Goal: Check status: Check status

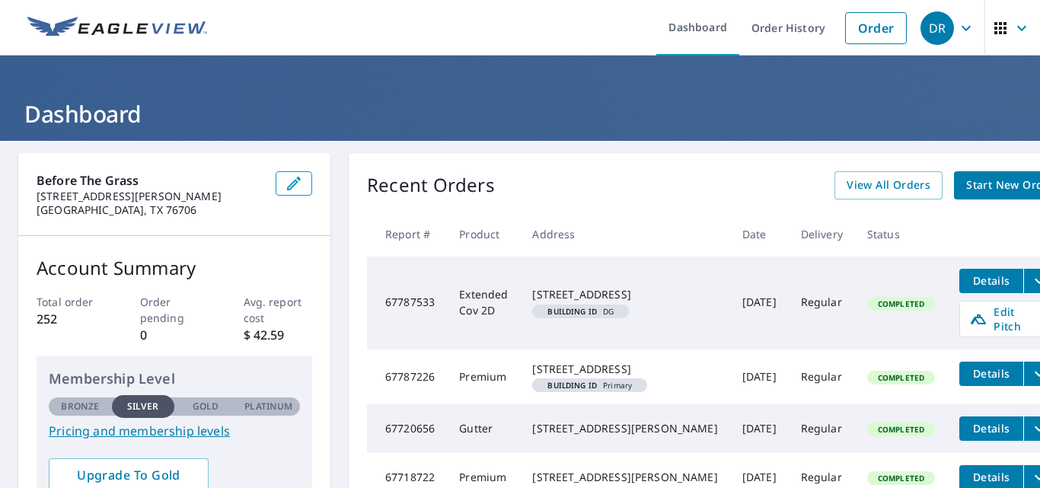
click at [855, 362] on td "Completed" at bounding box center [901, 376] width 92 height 55
click at [971, 314] on icon at bounding box center [978, 319] width 15 height 10
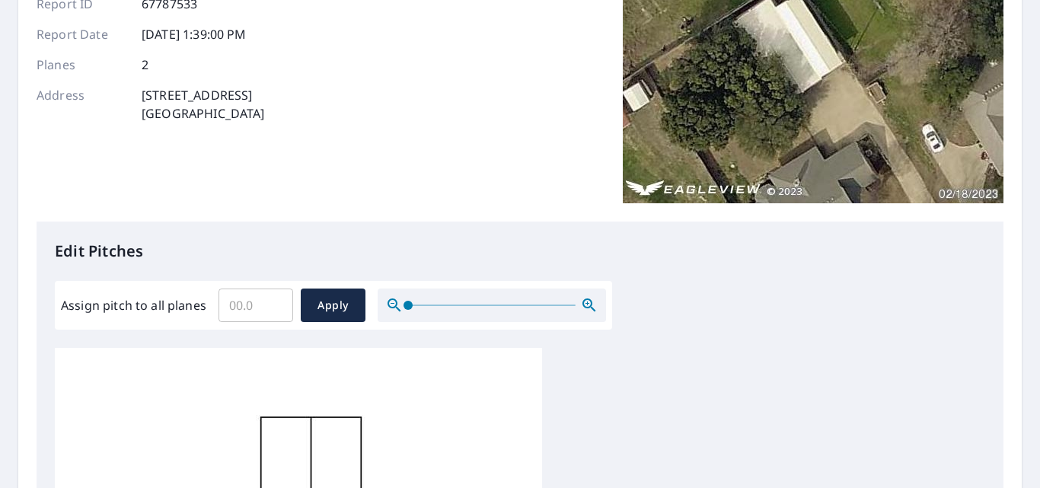
scroll to position [193, 0]
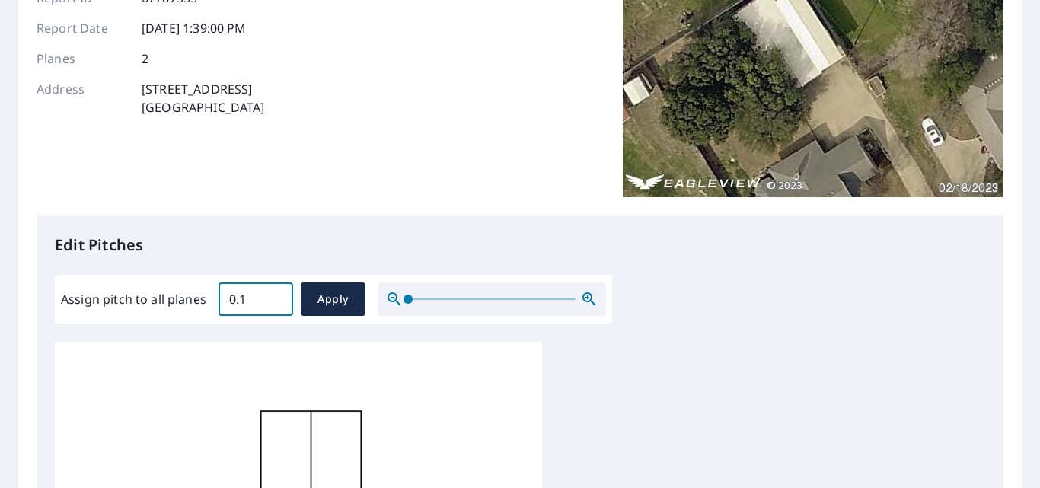
click at [274, 297] on input "0.1" at bounding box center [255, 299] width 75 height 43
click at [274, 297] on input "0.2" at bounding box center [255, 299] width 75 height 43
click at [274, 297] on input "0.3" at bounding box center [255, 299] width 75 height 43
click at [274, 297] on input "0.4" at bounding box center [255, 299] width 75 height 43
click at [274, 297] on input "0.5" at bounding box center [255, 299] width 75 height 43
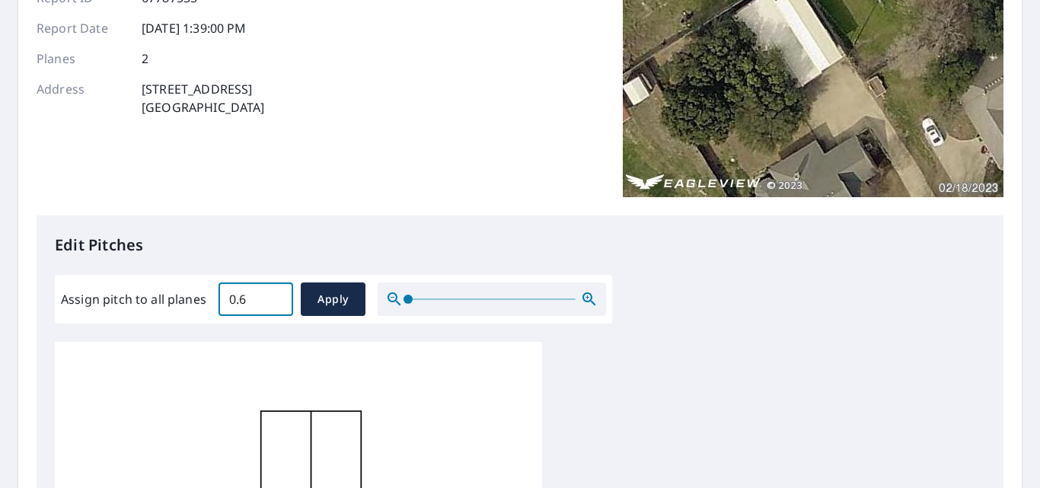
click at [274, 297] on input "0.6" at bounding box center [255, 299] width 75 height 43
click at [274, 297] on input "0.7" at bounding box center [255, 299] width 75 height 43
click at [274, 297] on input "0.8" at bounding box center [255, 299] width 75 height 43
click at [274, 297] on input "0.9" at bounding box center [255, 299] width 75 height 43
click at [274, 297] on input "1" at bounding box center [255, 299] width 75 height 43
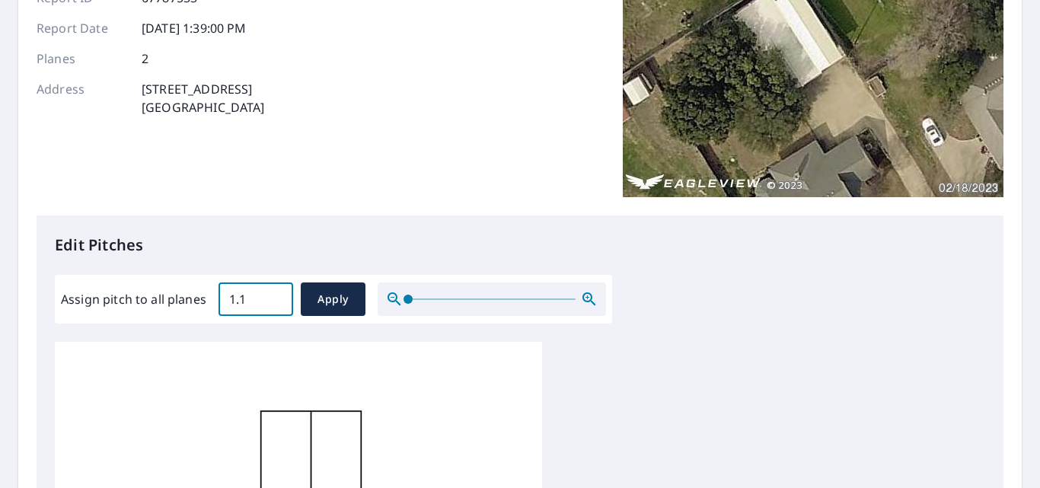
click at [274, 297] on input "1.1" at bounding box center [255, 299] width 75 height 43
click at [274, 297] on input "1.2" at bounding box center [255, 299] width 75 height 43
click at [274, 297] on input "1.3" at bounding box center [255, 299] width 75 height 43
click at [274, 297] on input "1.4" at bounding box center [255, 299] width 75 height 43
click at [274, 297] on input "1.5" at bounding box center [255, 299] width 75 height 43
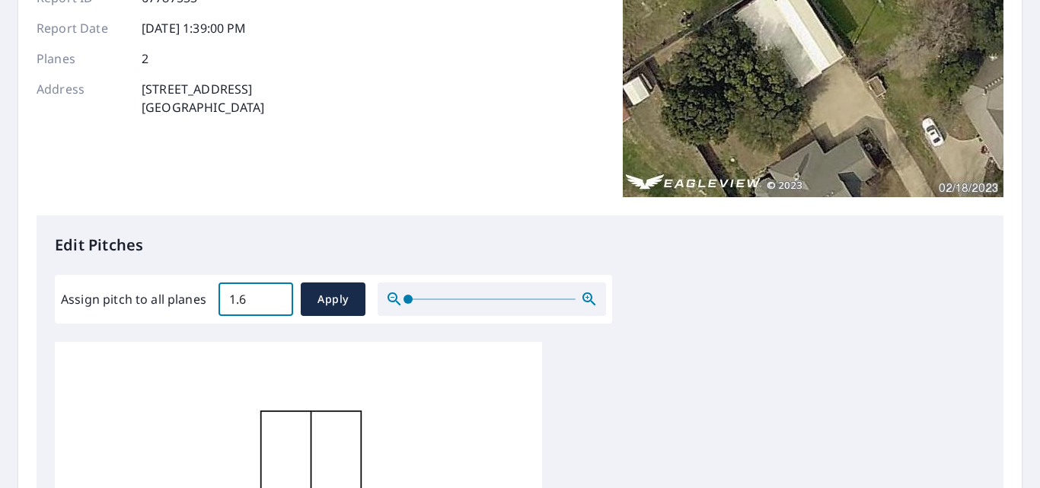
click at [274, 297] on input "1.6" at bounding box center [255, 299] width 75 height 43
click at [274, 297] on input "1.7" at bounding box center [255, 299] width 75 height 43
click at [274, 297] on input "1.8" at bounding box center [255, 299] width 75 height 43
click at [274, 297] on input "1.9" at bounding box center [255, 299] width 75 height 43
click at [274, 297] on input "2" at bounding box center [255, 299] width 75 height 43
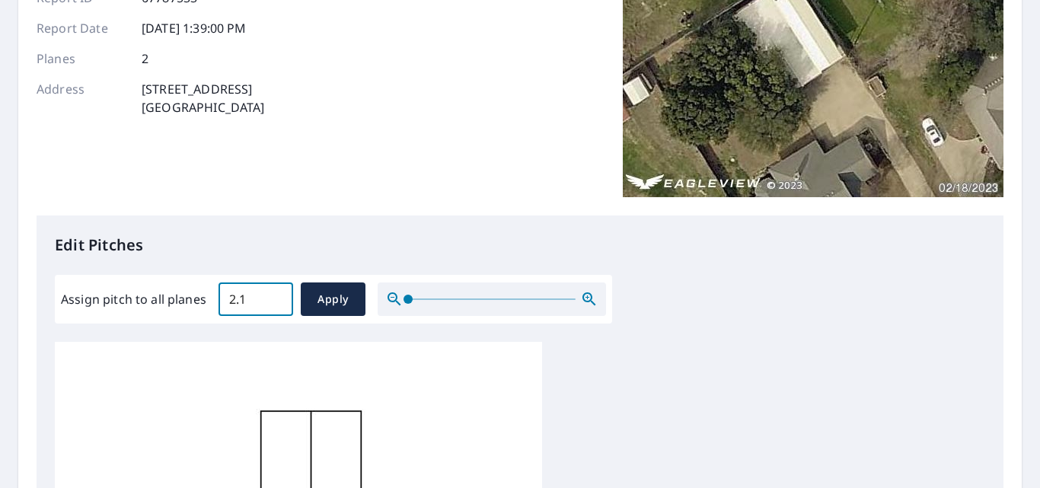
click at [274, 297] on input "2.1" at bounding box center [255, 299] width 75 height 43
click at [274, 297] on input "2.2" at bounding box center [255, 299] width 75 height 43
click at [274, 297] on input "2.3" at bounding box center [255, 299] width 75 height 43
click at [274, 297] on input "2.4" at bounding box center [255, 299] width 75 height 43
click at [274, 297] on input "2.5" at bounding box center [255, 299] width 75 height 43
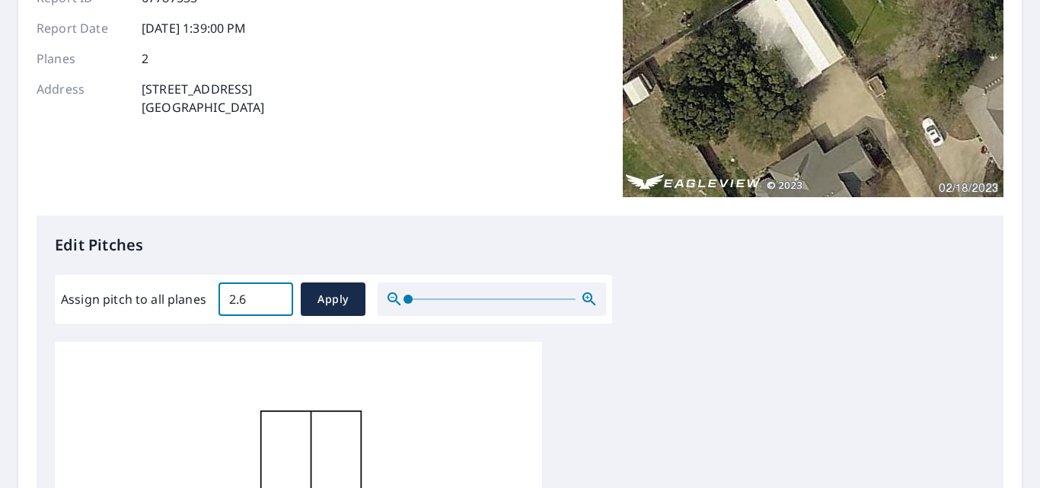
click at [274, 297] on input "2.6" at bounding box center [255, 299] width 75 height 43
click at [274, 297] on input "2.7" at bounding box center [255, 299] width 75 height 43
click at [274, 297] on input "2.8" at bounding box center [255, 299] width 75 height 43
click at [274, 297] on input "2.9" at bounding box center [255, 299] width 75 height 43
click at [274, 297] on input "3" at bounding box center [255, 299] width 75 height 43
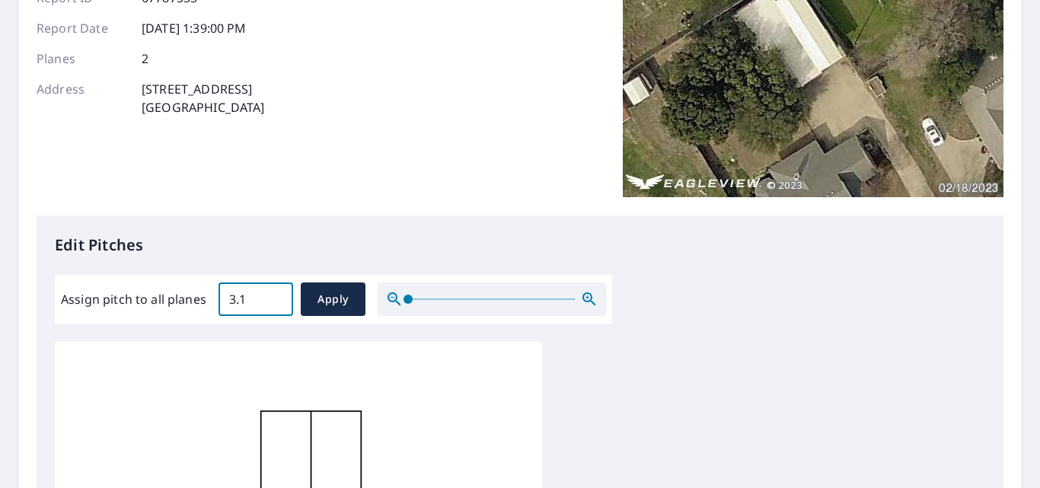
click at [274, 297] on input "3.1" at bounding box center [255, 299] width 75 height 43
click at [274, 297] on input "3.2" at bounding box center [255, 299] width 75 height 43
click at [274, 297] on input "3.3" at bounding box center [255, 299] width 75 height 43
click at [274, 297] on input "3.4" at bounding box center [255, 299] width 75 height 43
click at [274, 297] on input "3.5" at bounding box center [255, 299] width 75 height 43
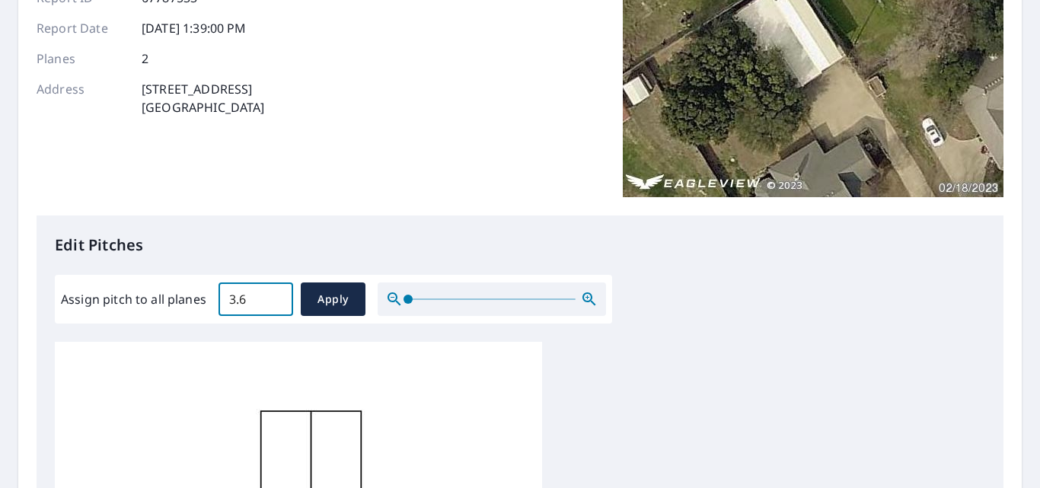
click at [274, 297] on input "3.6" at bounding box center [255, 299] width 75 height 43
click at [274, 297] on input "3.7" at bounding box center [255, 299] width 75 height 43
click at [274, 297] on input "3.8" at bounding box center [255, 299] width 75 height 43
click at [274, 297] on input "3.9" at bounding box center [255, 299] width 75 height 43
click at [274, 297] on input "4" at bounding box center [255, 299] width 75 height 43
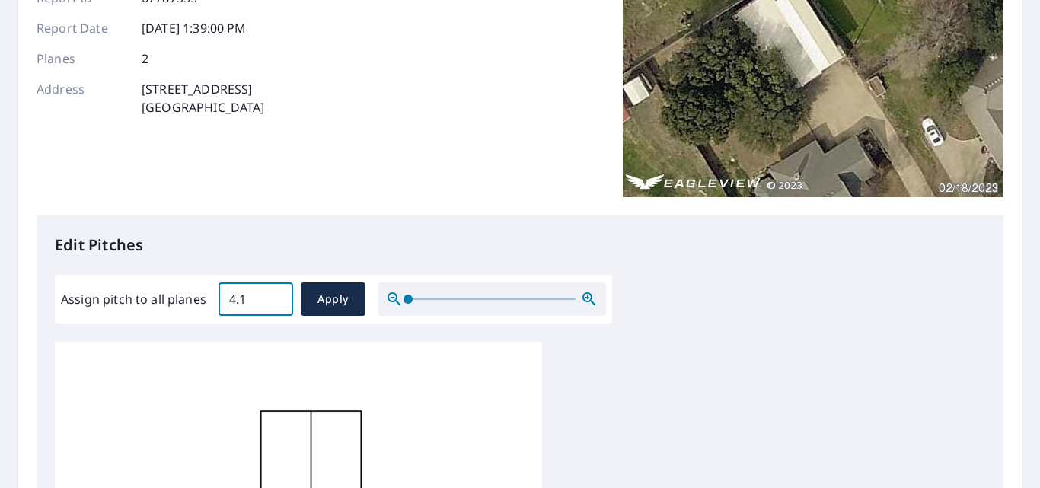
click at [274, 297] on input "4.1" at bounding box center [255, 299] width 75 height 43
click at [274, 297] on input "4.2" at bounding box center [255, 299] width 75 height 43
click at [274, 297] on input "4.3" at bounding box center [255, 299] width 75 height 43
click at [274, 297] on input "4.4" at bounding box center [255, 299] width 75 height 43
click at [274, 297] on input "4.5" at bounding box center [255, 299] width 75 height 43
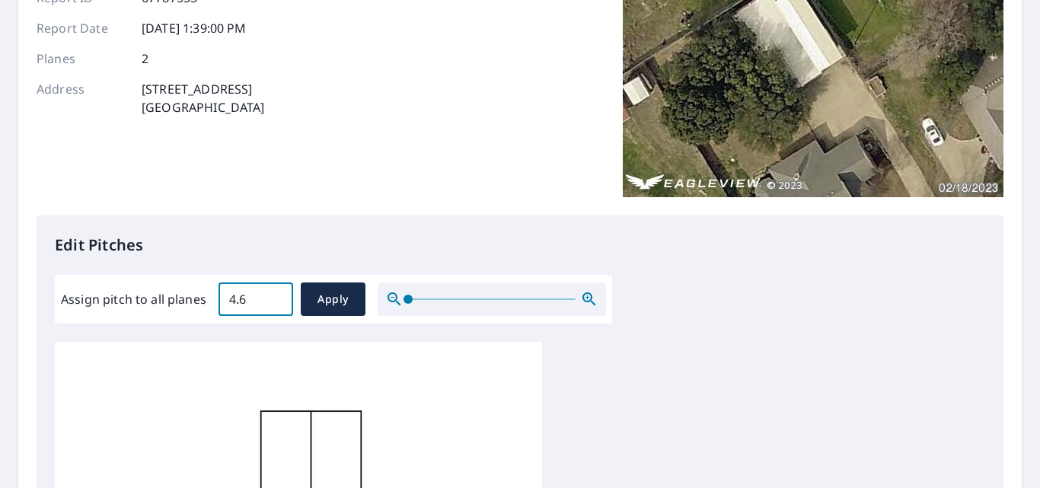
click at [274, 297] on input "4.6" at bounding box center [255, 299] width 75 height 43
click at [274, 297] on input "4.7" at bounding box center [255, 299] width 75 height 43
click at [274, 297] on input "4.8" at bounding box center [255, 299] width 75 height 43
click at [274, 297] on input "4.9" at bounding box center [255, 299] width 75 height 43
click at [274, 297] on input "5" at bounding box center [255, 299] width 75 height 43
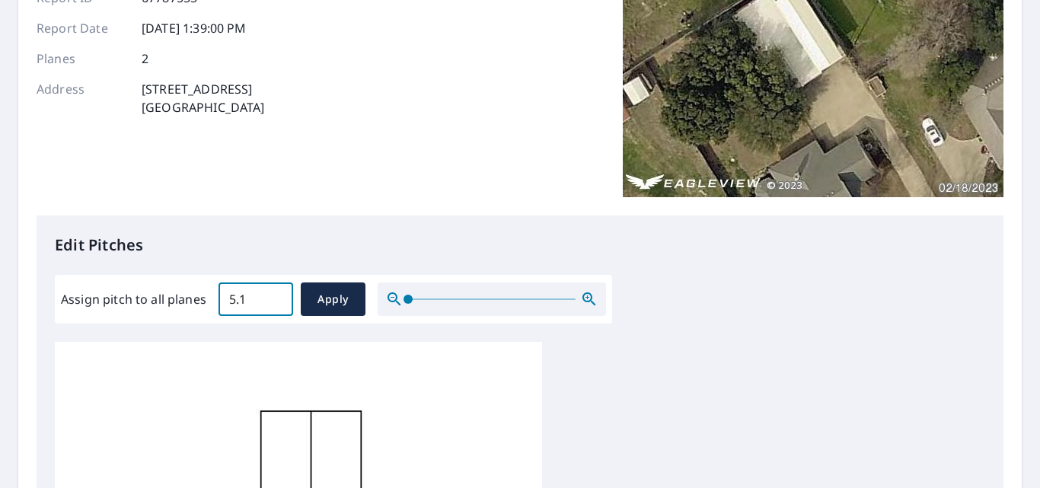
click at [274, 297] on input "5.1" at bounding box center [255, 299] width 75 height 43
click at [274, 297] on input "5.2" at bounding box center [255, 299] width 75 height 43
click at [274, 297] on input "5.3" at bounding box center [255, 299] width 75 height 43
click at [274, 297] on input "5.4" at bounding box center [255, 299] width 75 height 43
click at [274, 297] on input "5.5" at bounding box center [255, 299] width 75 height 43
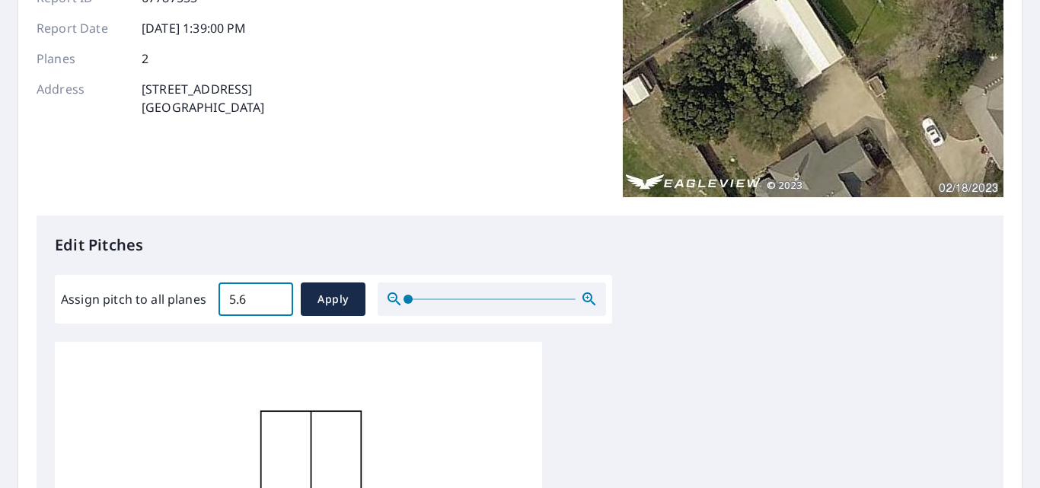
click at [274, 297] on input "5.6" at bounding box center [255, 299] width 75 height 43
click at [274, 297] on input "5.7" at bounding box center [255, 299] width 75 height 43
click at [274, 297] on input "5.8" at bounding box center [255, 299] width 75 height 43
click at [274, 297] on input "5.9" at bounding box center [255, 299] width 75 height 43
click at [274, 297] on input "6" at bounding box center [255, 299] width 75 height 43
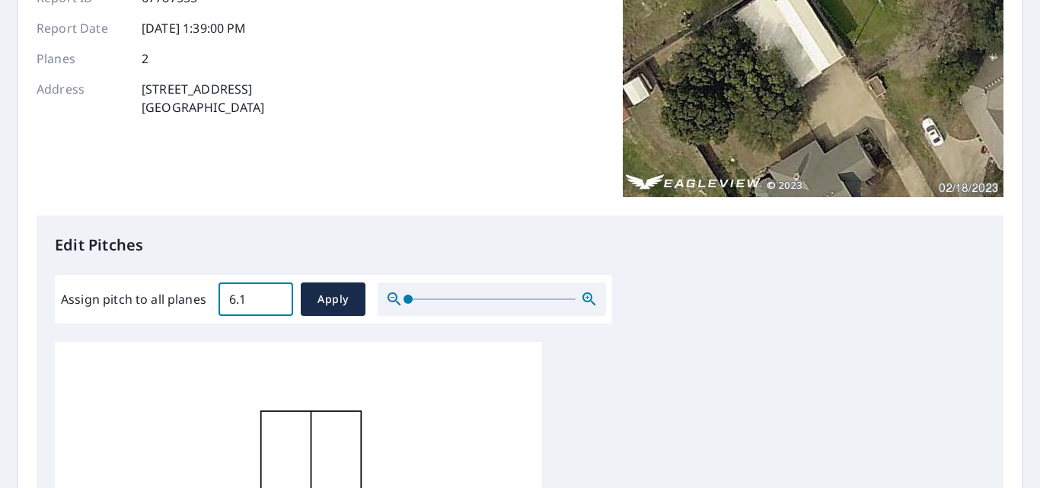
click at [274, 297] on input "6.1" at bounding box center [255, 299] width 75 height 43
click at [274, 297] on input "6.2" at bounding box center [255, 299] width 75 height 43
click at [274, 297] on input "6.3" at bounding box center [255, 299] width 75 height 43
click at [274, 297] on input "6.4" at bounding box center [255, 299] width 75 height 43
click at [274, 297] on input "6.5" at bounding box center [255, 299] width 75 height 43
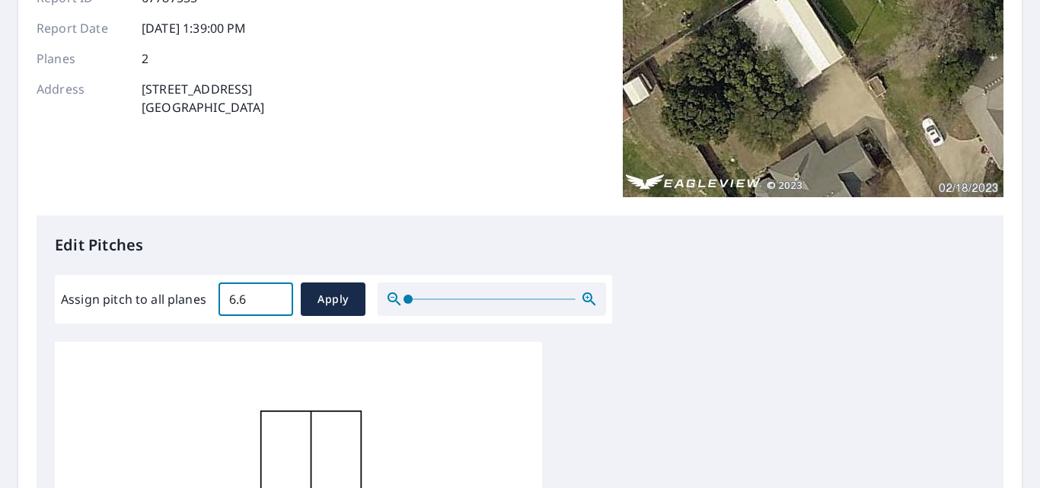
click at [274, 297] on input "6.6" at bounding box center [255, 299] width 75 height 43
click at [274, 297] on input "6.7" at bounding box center [255, 299] width 75 height 43
click at [274, 297] on input "6.8" at bounding box center [255, 299] width 75 height 43
click at [274, 297] on input "6.9" at bounding box center [255, 299] width 75 height 43
click at [274, 297] on input "7" at bounding box center [255, 299] width 75 height 43
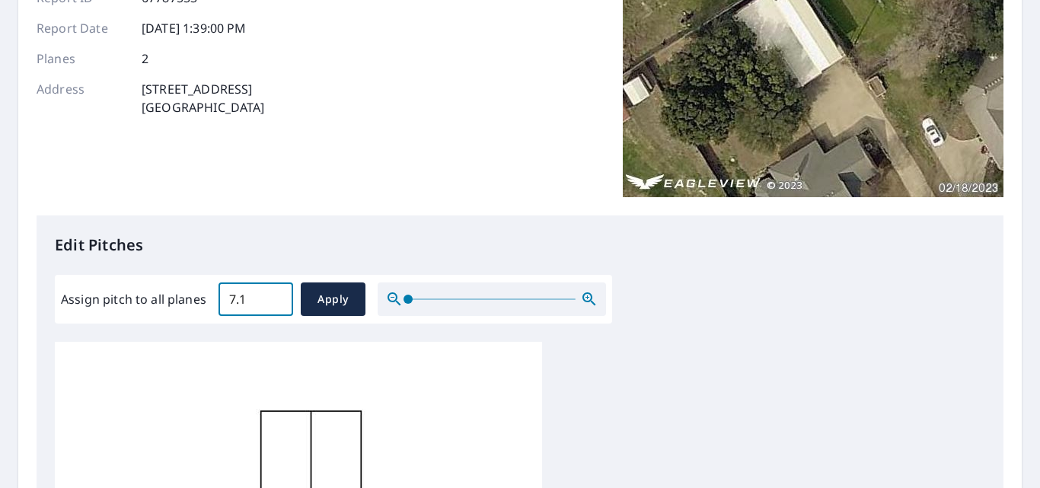
click at [274, 297] on input "7.1" at bounding box center [255, 299] width 75 height 43
click at [274, 297] on input "7.2" at bounding box center [255, 299] width 75 height 43
click at [274, 297] on input "7.3" at bounding box center [255, 299] width 75 height 43
click at [274, 297] on input "7.4" at bounding box center [255, 299] width 75 height 43
click at [274, 297] on input "7.5" at bounding box center [255, 299] width 75 height 43
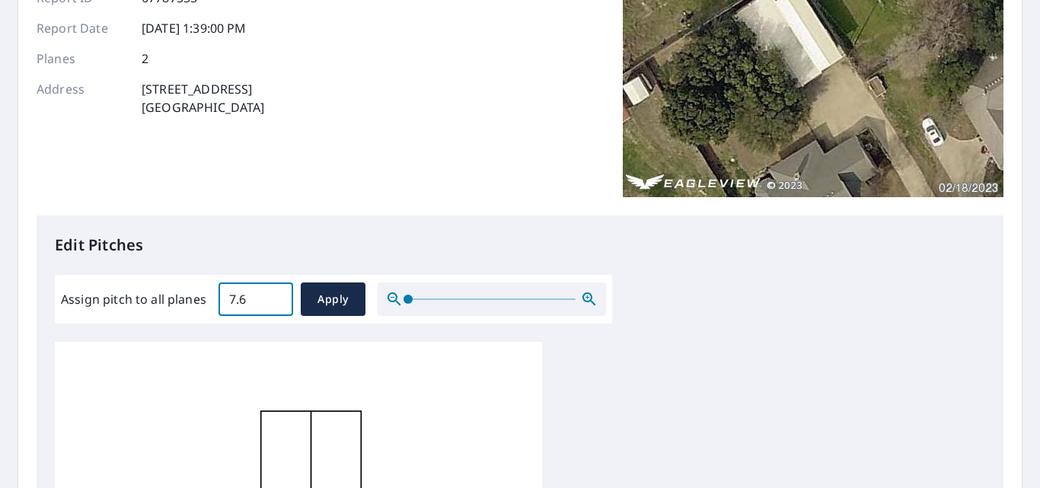
click at [274, 297] on input "7.6" at bounding box center [255, 299] width 75 height 43
click at [274, 297] on input "7.7" at bounding box center [255, 299] width 75 height 43
click at [274, 297] on input "7.8" at bounding box center [255, 299] width 75 height 43
click at [274, 297] on input "7.9" at bounding box center [255, 299] width 75 height 43
click at [274, 297] on input "8" at bounding box center [255, 299] width 75 height 43
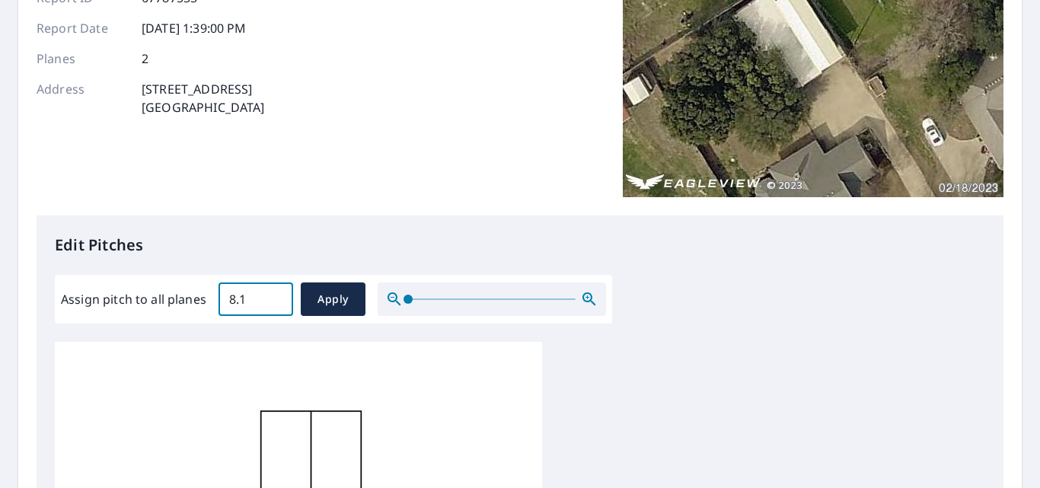
click at [274, 297] on input "8.1" at bounding box center [255, 299] width 75 height 43
click at [274, 297] on input "8.2" at bounding box center [255, 299] width 75 height 43
click at [274, 297] on input "8.3" at bounding box center [255, 299] width 75 height 43
click at [274, 297] on input "8.4" at bounding box center [255, 299] width 75 height 43
click at [274, 297] on input "8.5" at bounding box center [255, 299] width 75 height 43
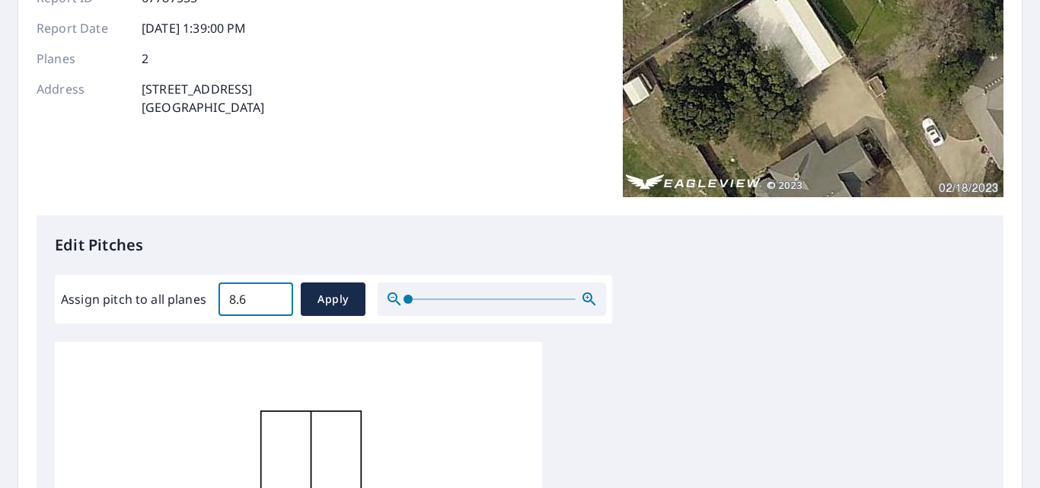
click at [274, 297] on input "8.6" at bounding box center [255, 299] width 75 height 43
click at [274, 297] on input "8.7" at bounding box center [255, 299] width 75 height 43
click at [274, 297] on input "8.8" at bounding box center [255, 299] width 75 height 43
click at [274, 297] on input "8.9" at bounding box center [255, 299] width 75 height 43
click at [274, 297] on input "9" at bounding box center [255, 299] width 75 height 43
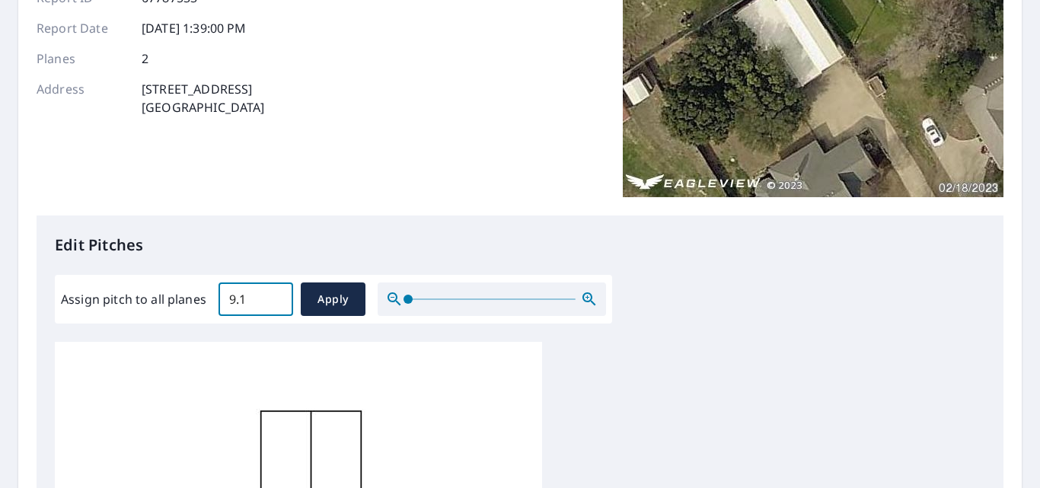
click at [274, 297] on input "9.1" at bounding box center [255, 299] width 75 height 43
click at [274, 297] on input "9.2" at bounding box center [255, 299] width 75 height 43
click at [274, 297] on input "9.3" at bounding box center [255, 299] width 75 height 43
click at [274, 297] on input "9.4" at bounding box center [255, 299] width 75 height 43
click at [274, 297] on input "9.5" at bounding box center [255, 299] width 75 height 43
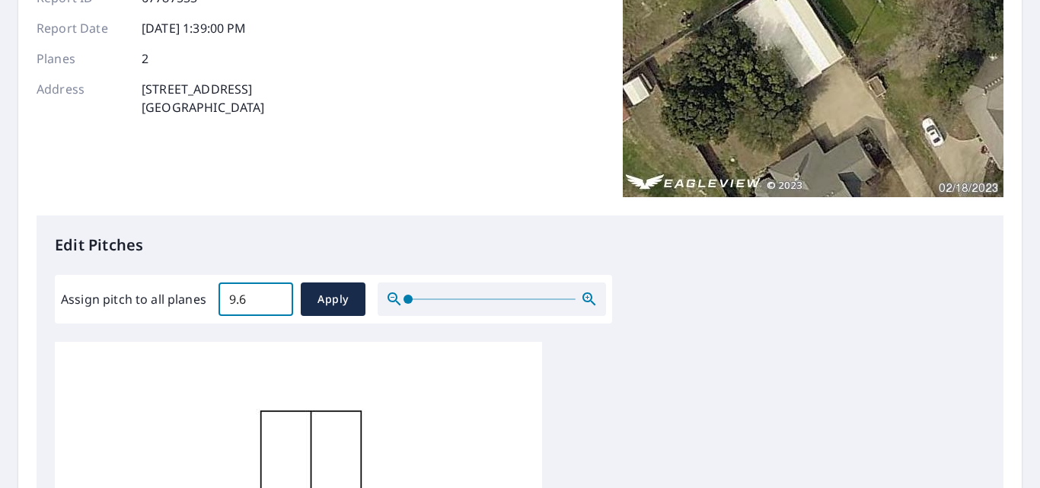
click at [274, 297] on input "9.6" at bounding box center [255, 299] width 75 height 43
click at [274, 297] on input "9.7" at bounding box center [255, 299] width 75 height 43
click at [274, 297] on input "9.8" at bounding box center [255, 299] width 75 height 43
click at [274, 297] on input "9.9" at bounding box center [255, 299] width 75 height 43
click at [274, 297] on input "10" at bounding box center [255, 299] width 75 height 43
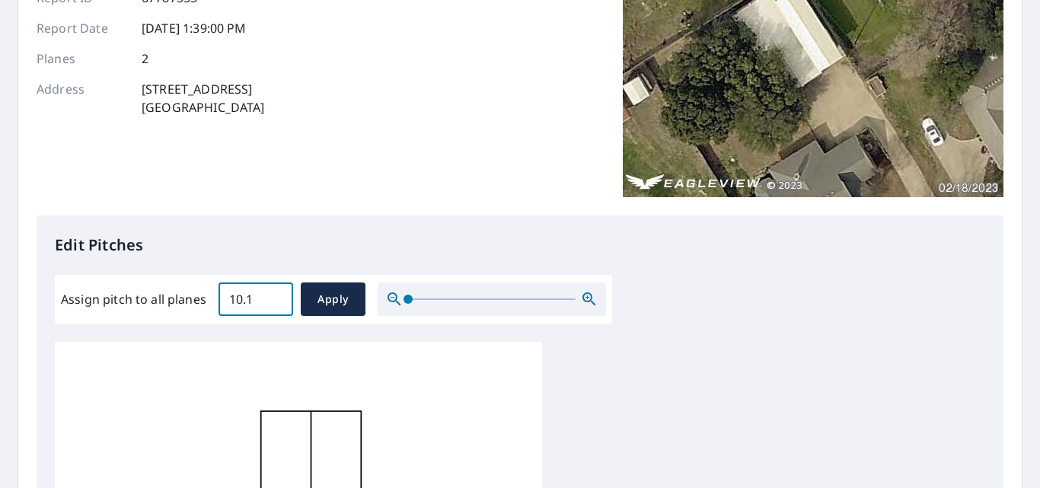
click at [274, 297] on input "10.1" at bounding box center [255, 299] width 75 height 43
click at [274, 297] on input "10.2" at bounding box center [255, 299] width 75 height 43
click at [274, 297] on input "10.3" at bounding box center [255, 299] width 75 height 43
click at [274, 297] on input "10.4" at bounding box center [255, 299] width 75 height 43
click at [274, 297] on input "10.5" at bounding box center [255, 299] width 75 height 43
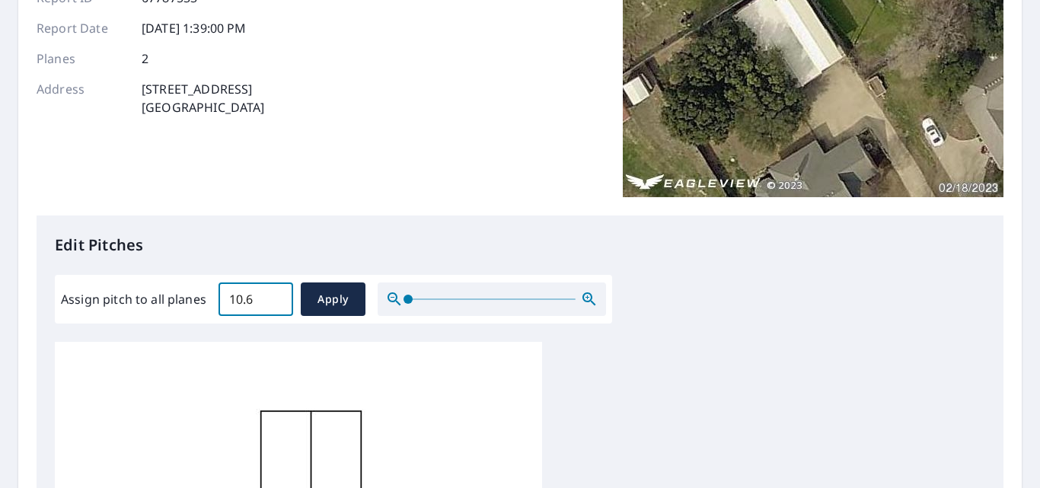
click at [274, 297] on input "10.6" at bounding box center [255, 299] width 75 height 43
click at [274, 297] on input "10.7" at bounding box center [255, 299] width 75 height 43
click at [274, 297] on input "10.8" at bounding box center [255, 299] width 75 height 43
click at [274, 297] on input "10.9" at bounding box center [255, 299] width 75 height 43
click at [274, 297] on input "11" at bounding box center [255, 299] width 75 height 43
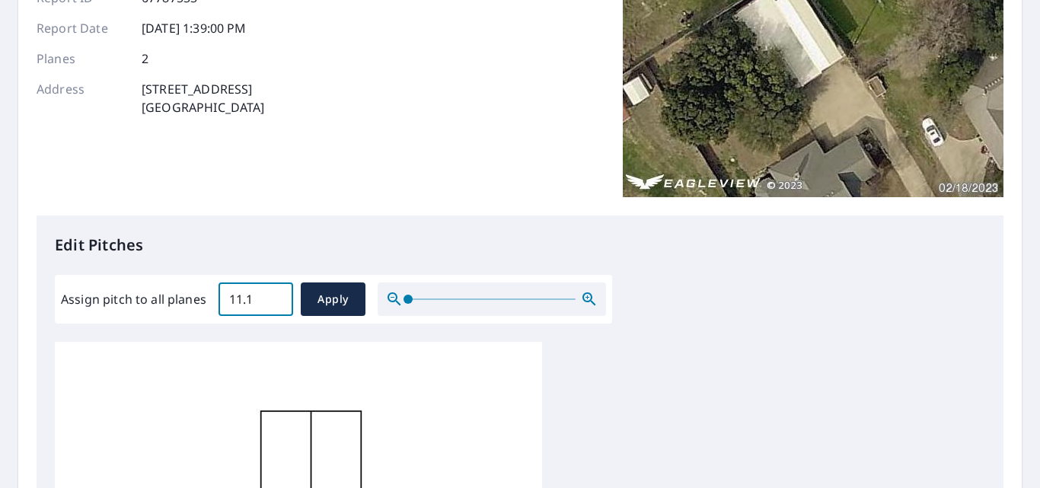
click at [274, 297] on input "11.1" at bounding box center [255, 299] width 75 height 43
type input "11.2"
click at [274, 297] on input "11.2" at bounding box center [255, 299] width 75 height 43
click at [327, 294] on span "Apply" at bounding box center [333, 299] width 40 height 19
type input "11.2"
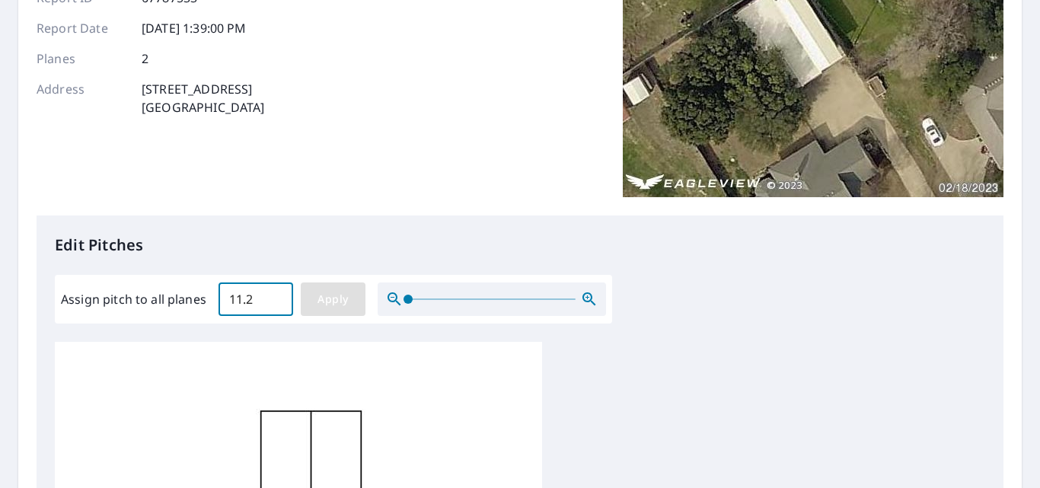
type input "11.2"
click at [349, 294] on span "Apply" at bounding box center [333, 299] width 40 height 19
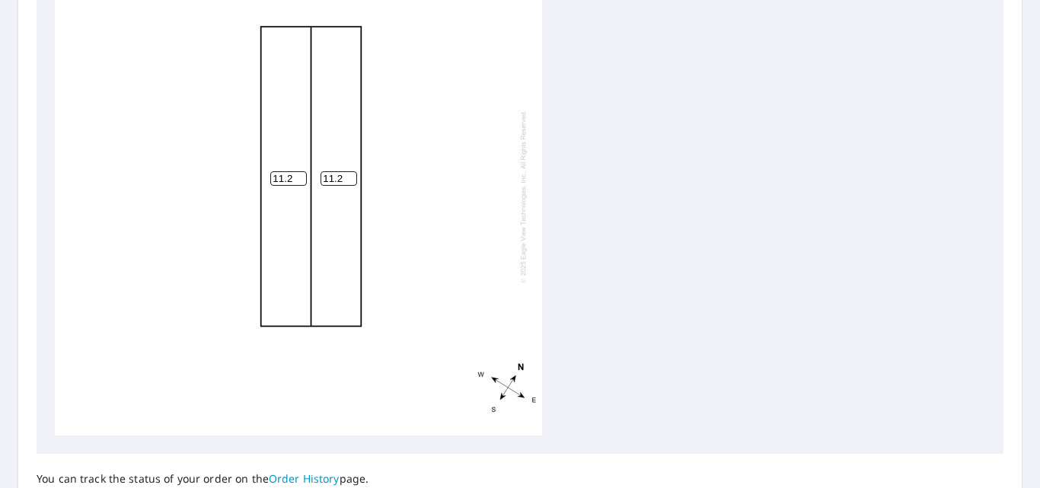
scroll to position [0, 0]
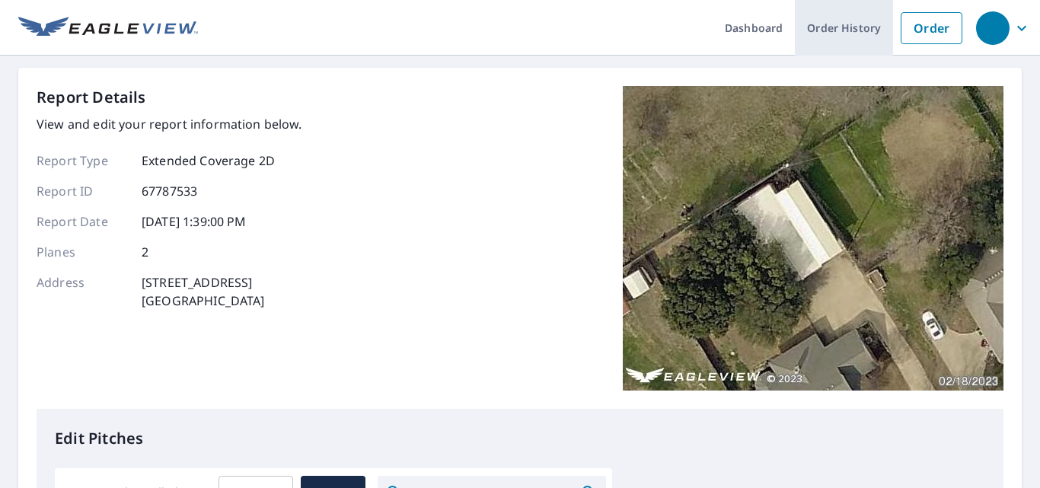
click at [814, 25] on link "Order History" at bounding box center [844, 28] width 98 height 56
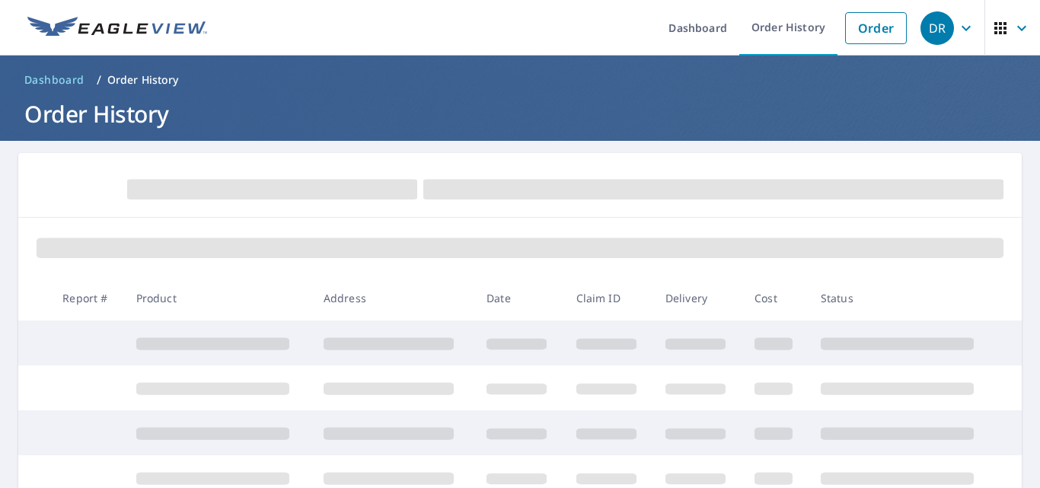
scroll to position [2, 0]
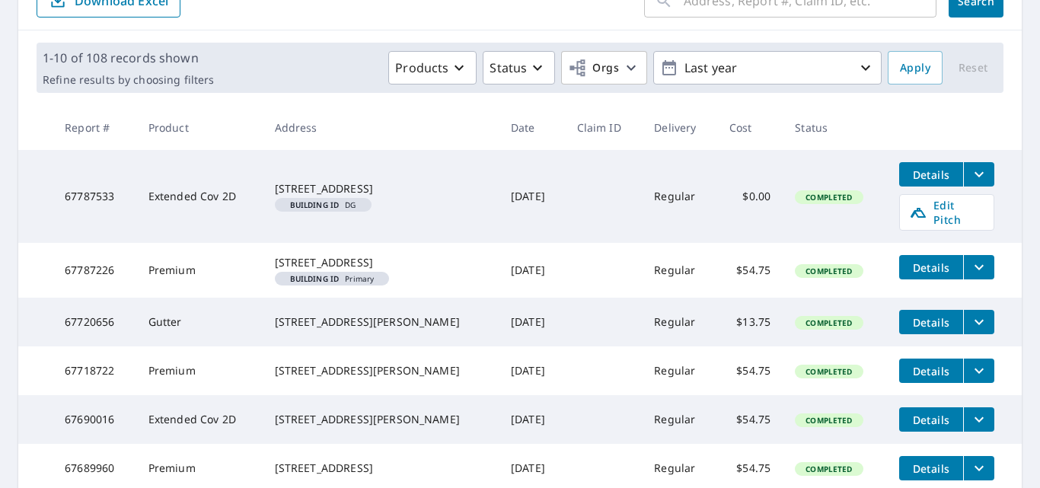
scroll to position [193, 0]
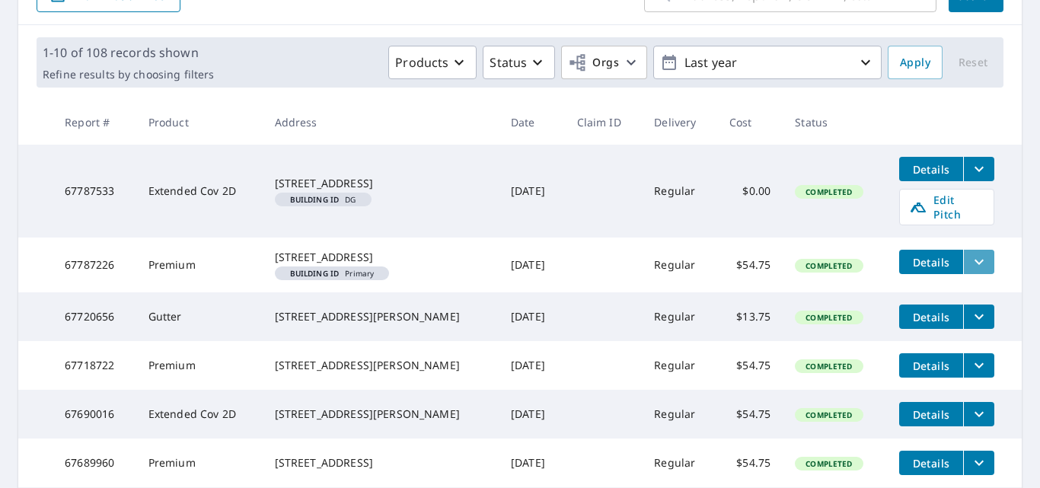
click at [974, 253] on icon "filesDropdownBtn-67787226" at bounding box center [979, 262] width 18 height 18
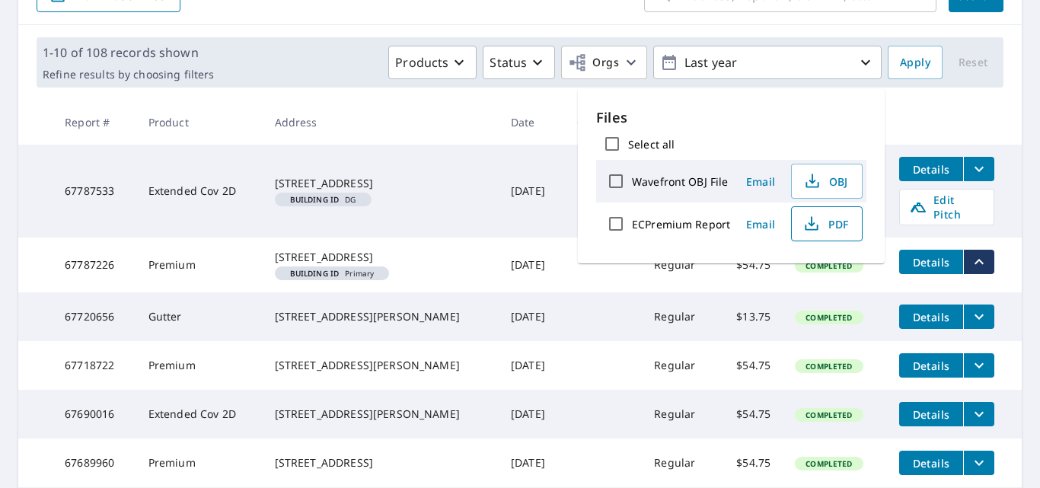
click at [815, 230] on icon "button" at bounding box center [811, 228] width 13 height 6
